Goal: Navigation & Orientation: Go to known website

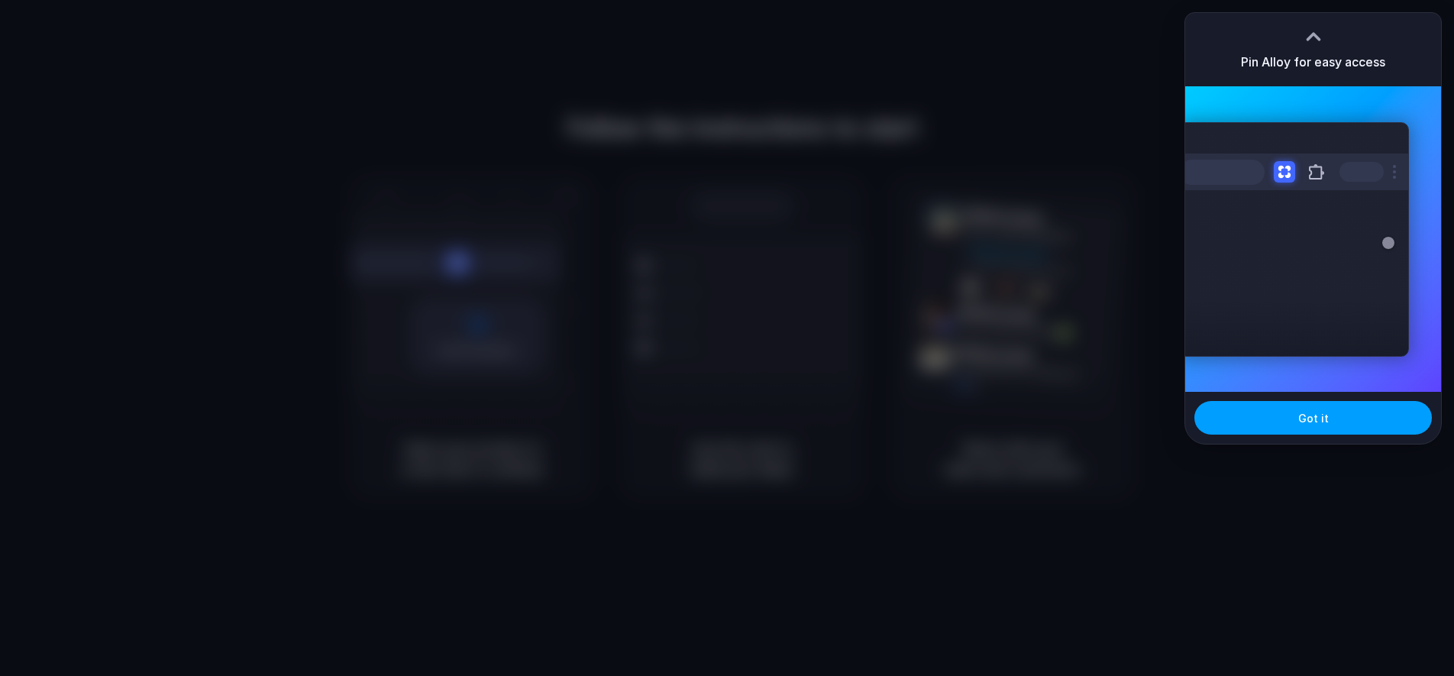
click at [1308, 414] on span "Got it" at bounding box center [1313, 418] width 31 height 16
